Goal: Information Seeking & Learning: Learn about a topic

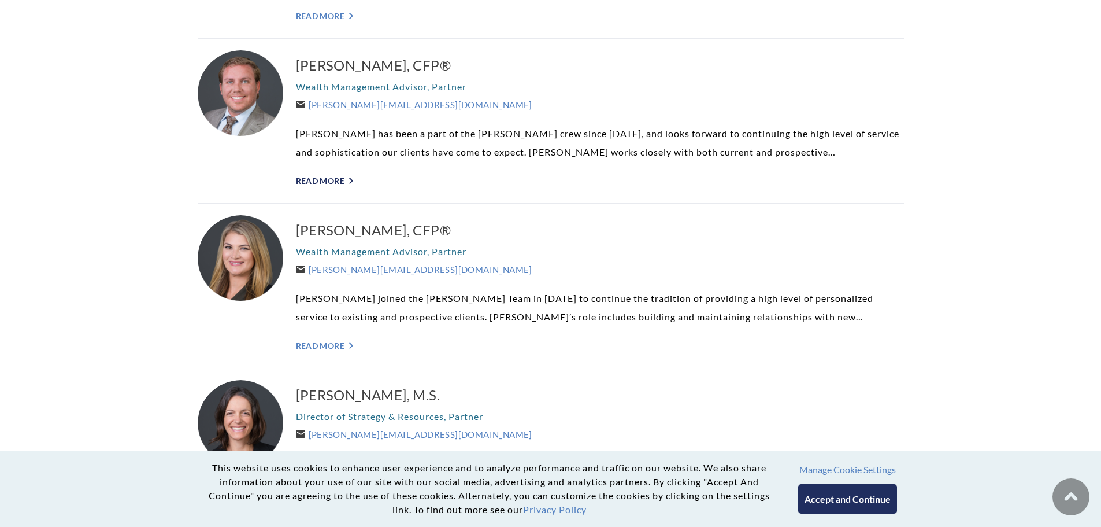
scroll to position [578, 0]
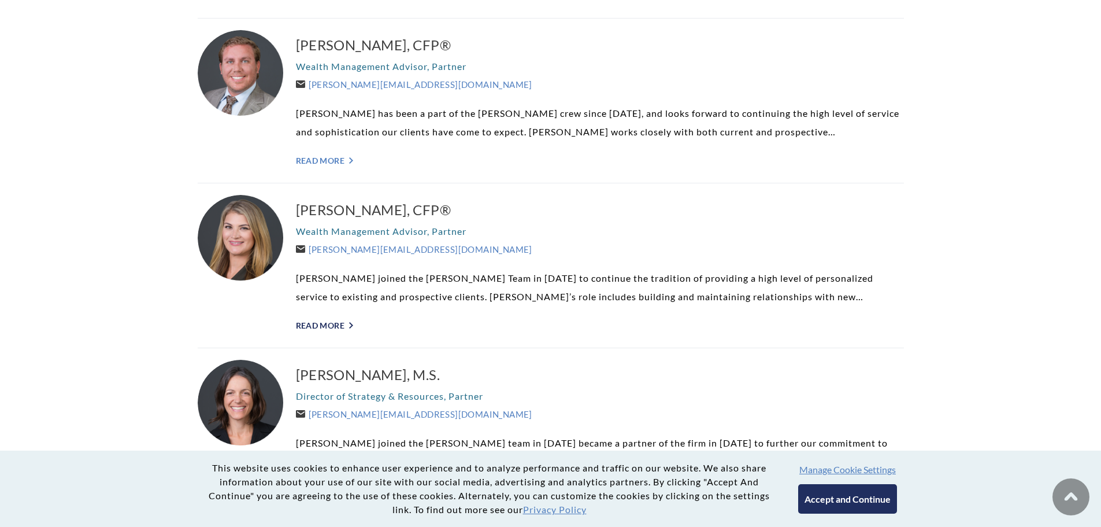
click at [322, 328] on link "Read More ">" at bounding box center [600, 325] width 608 height 10
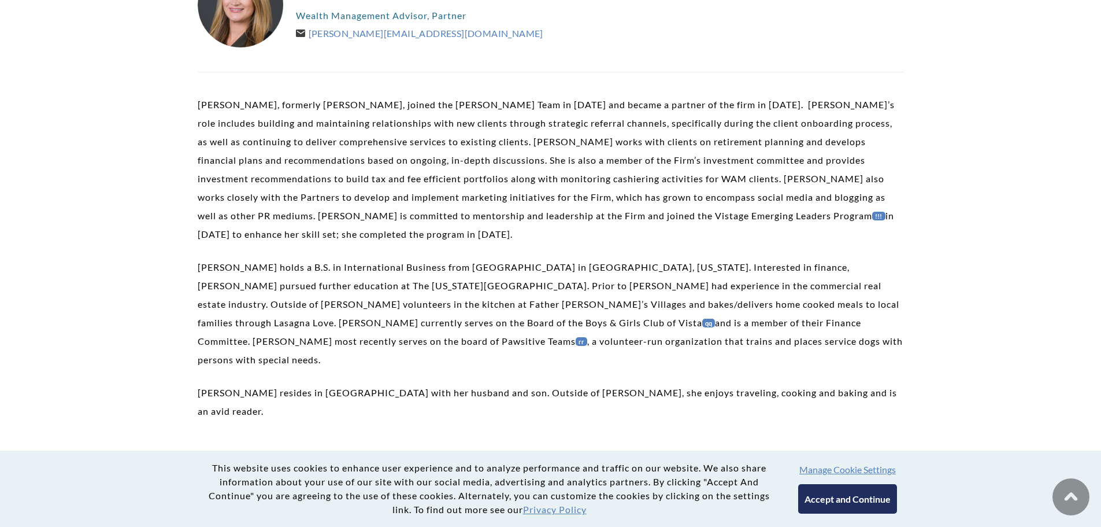
click at [826, 486] on button "Accept and Continue" at bounding box center [847, 498] width 99 height 29
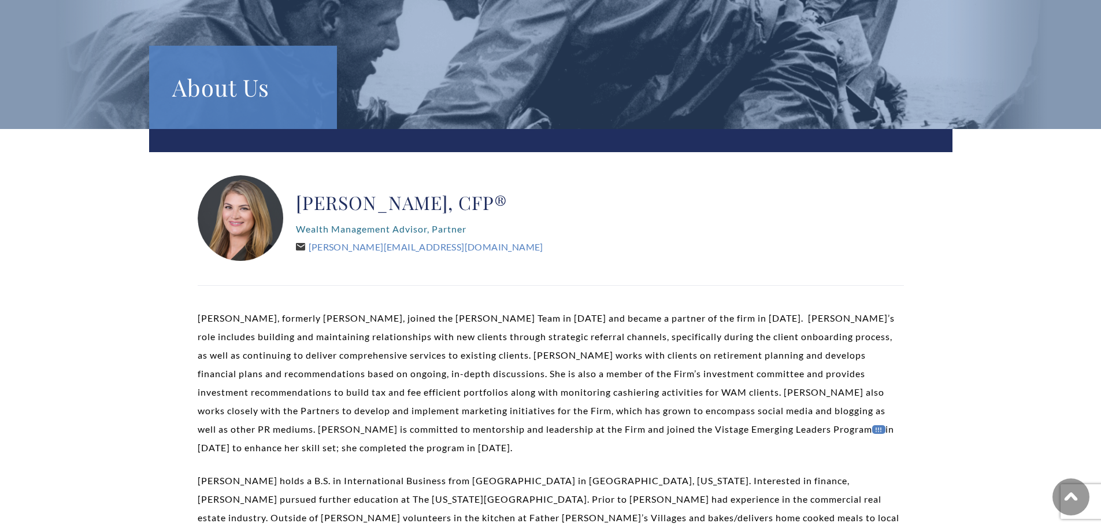
scroll to position [116, 0]
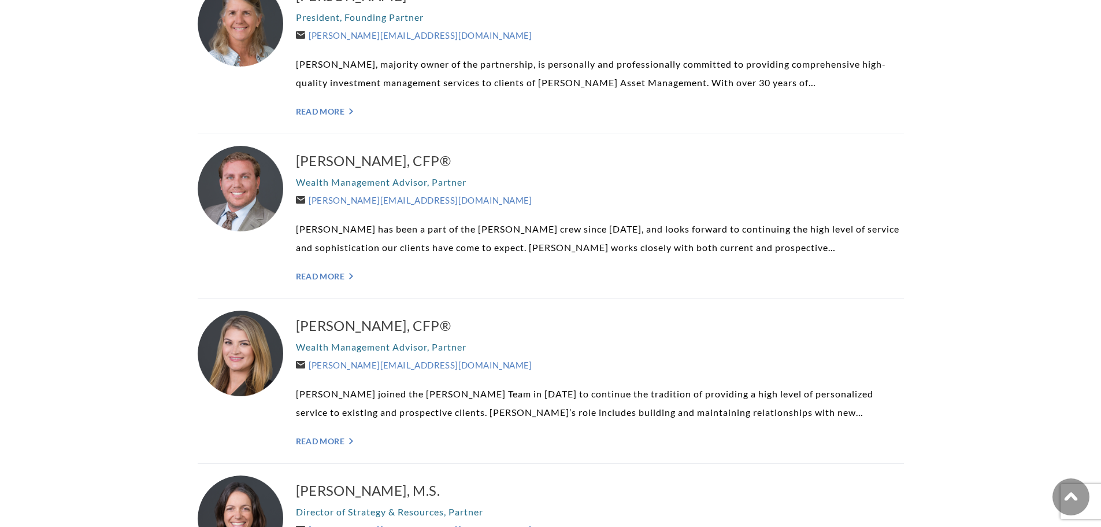
scroll to position [405, 0]
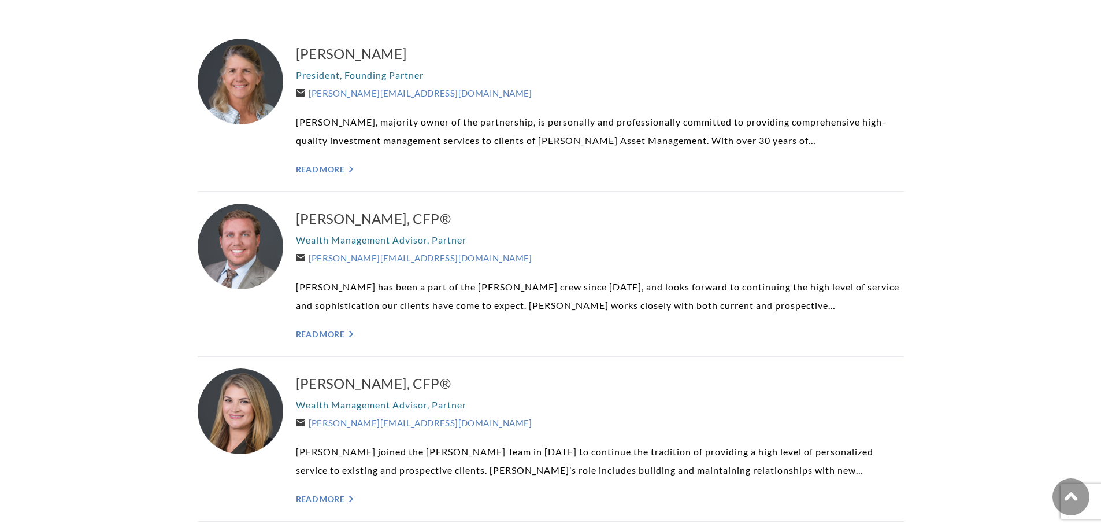
click at [343, 343] on div "[PERSON_NAME], CFP® Wealth Management Advisor, Partner [PERSON_NAME][EMAIL_ADDR…" at bounding box center [600, 273] width 608 height 141
click at [342, 343] on div "Brent Armstrong, CFP® Wealth Management Advisor, Partner Brent@WeatherlyAssetMg…" at bounding box center [600, 273] width 608 height 141
click at [350, 331] on link "Read More ">" at bounding box center [600, 334] width 608 height 10
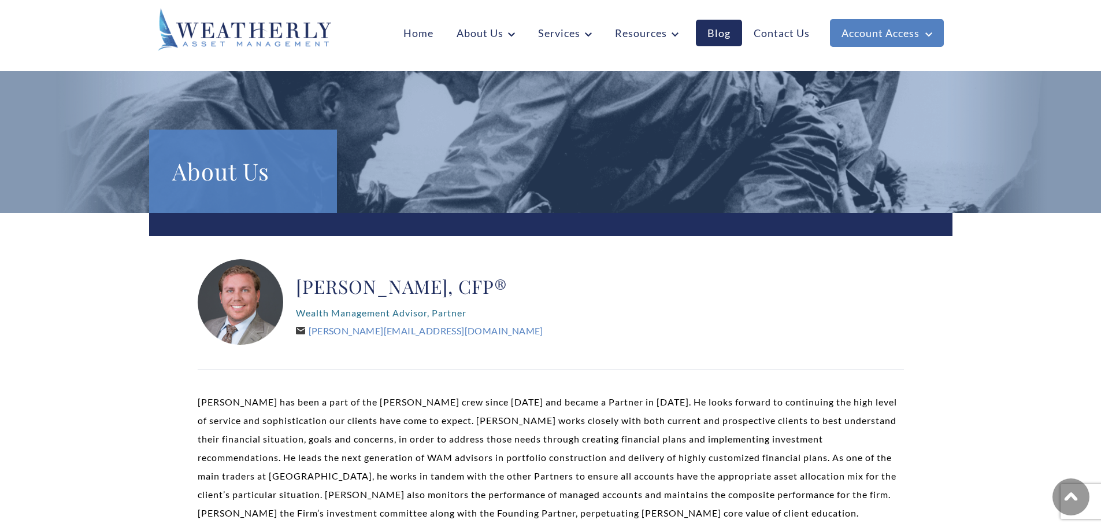
scroll to position [231, 0]
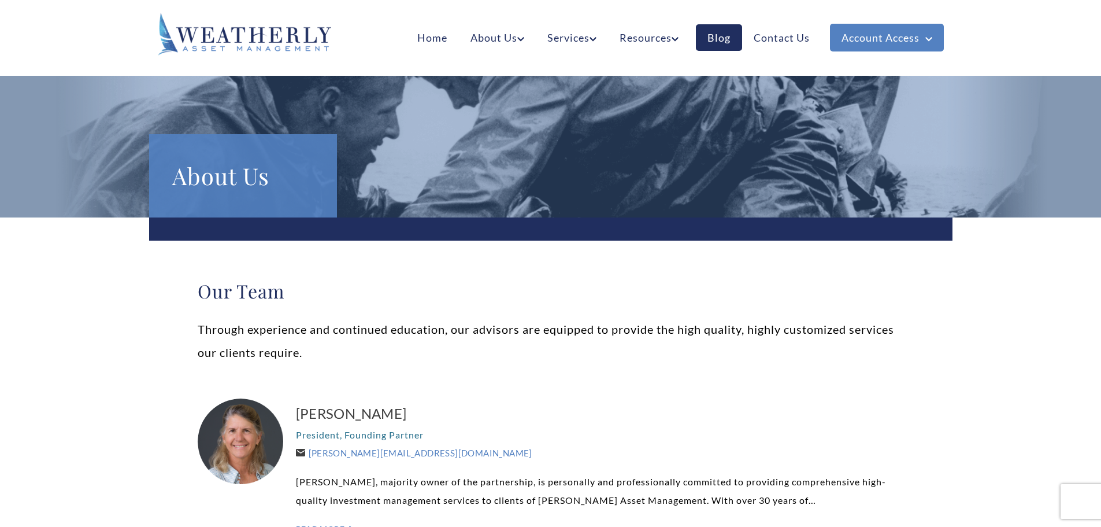
scroll to position [405, 0]
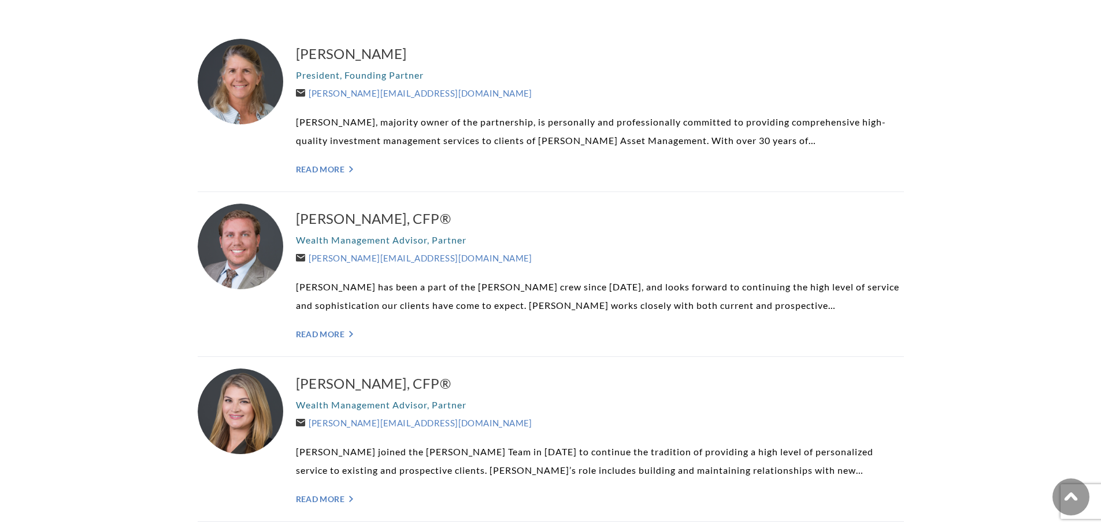
click at [336, 176] on div "[PERSON_NAME] President, Founding Partner [PERSON_NAME][EMAIL_ADDRESS][DOMAIN_N…" at bounding box center [600, 109] width 608 height 141
click at [343, 179] on div "[PERSON_NAME] President, Founding Partner [PERSON_NAME][EMAIL_ADDRESS][DOMAIN_N…" at bounding box center [600, 109] width 608 height 141
click at [340, 171] on link "Read More ">" at bounding box center [600, 169] width 608 height 10
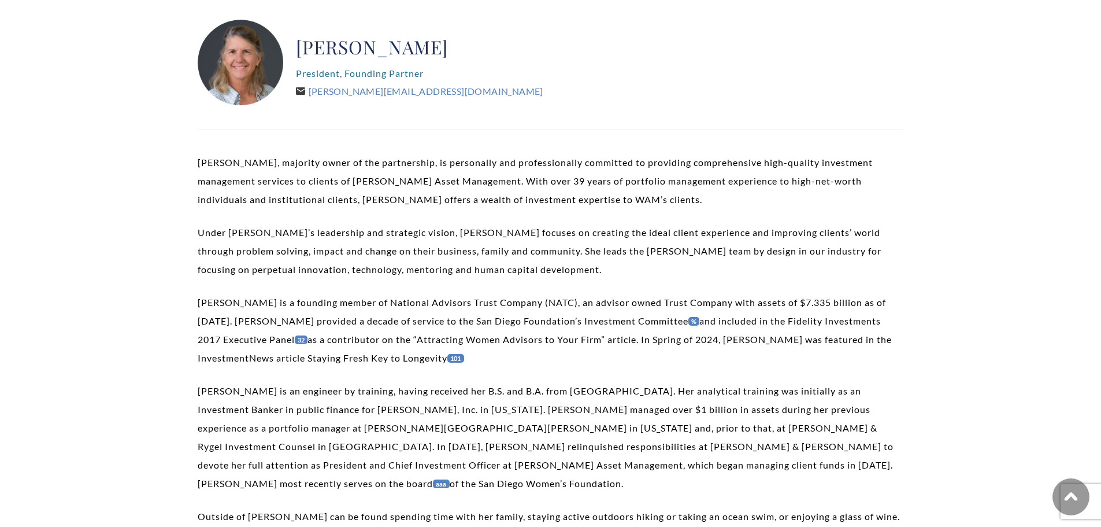
scroll to position [347, 0]
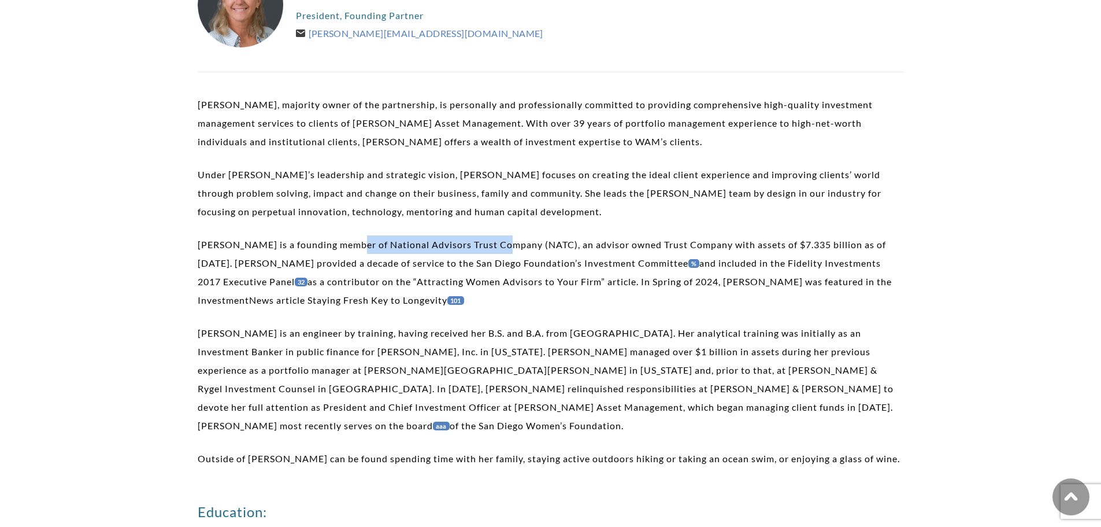
drag, startPoint x: 350, startPoint y: 247, endPoint x: 503, endPoint y: 246, distance: 153.2
click at [503, 246] on p "Carolyn is a founding member of National Advisors Trust Company (NATC), an advi…" at bounding box center [551, 272] width 706 height 74
copy p "National Advisors Trust Company"
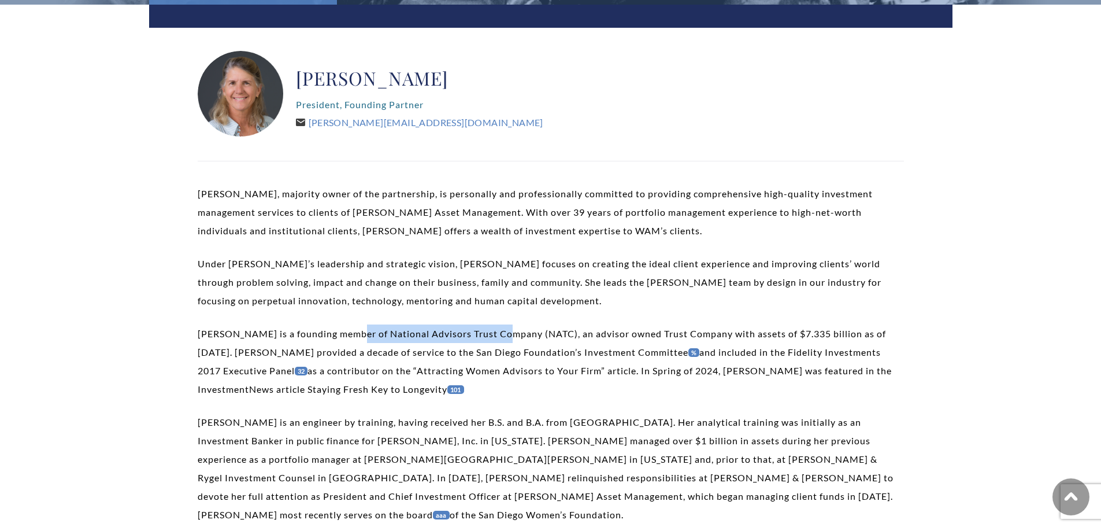
scroll to position [58, 0]
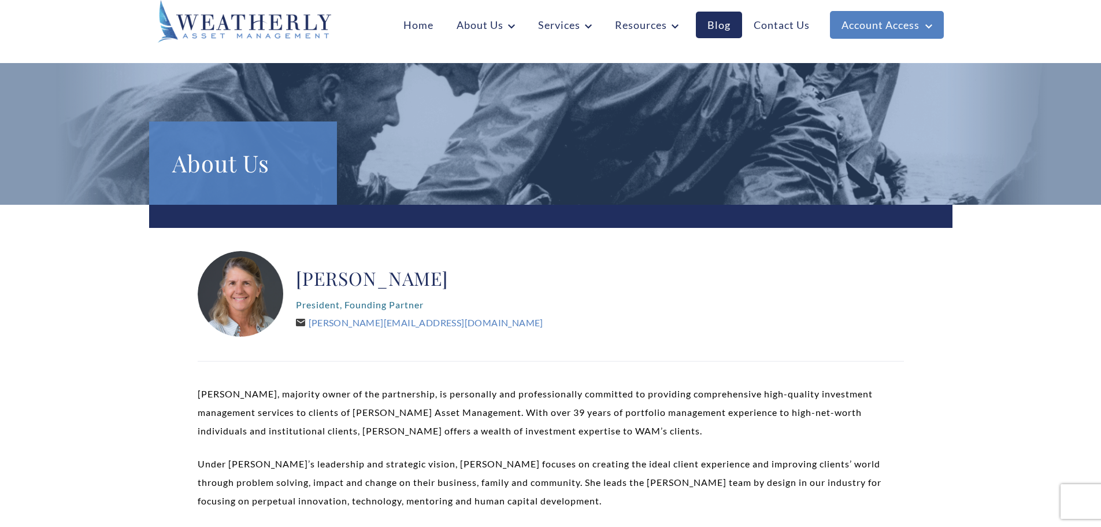
click at [656, 316] on div "Carolyn P. Taylor President, Founding Partner Carolyn@WeatherlyAssetMgt.com" at bounding box center [551, 294] width 706 height 87
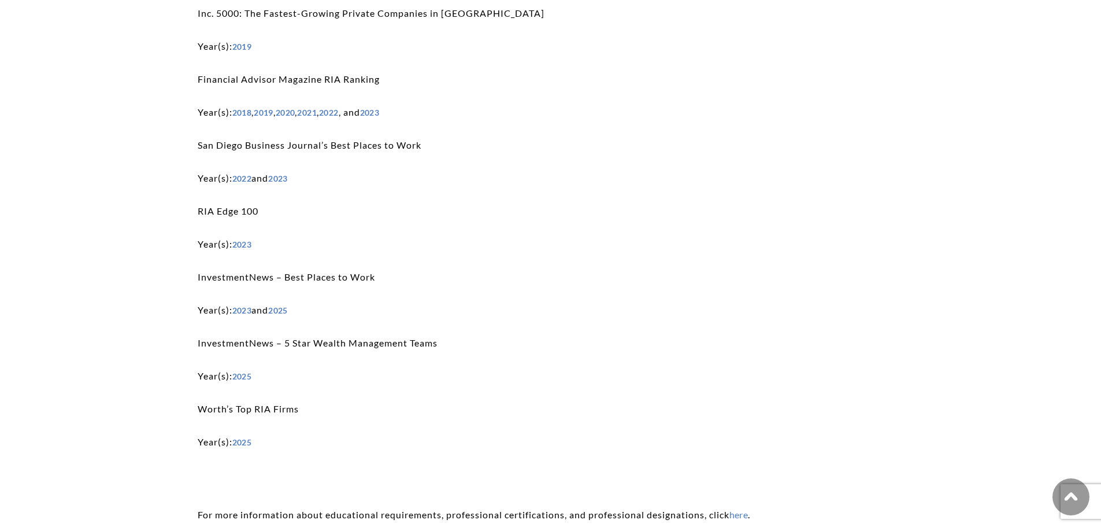
scroll to position [2601, 0]
